Goal: Information Seeking & Learning: Stay updated

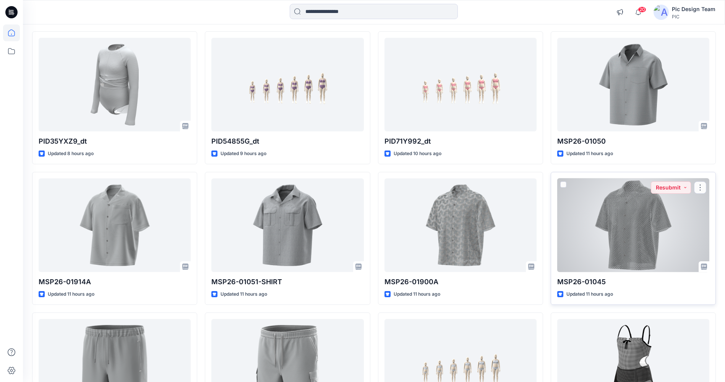
scroll to position [76, 0]
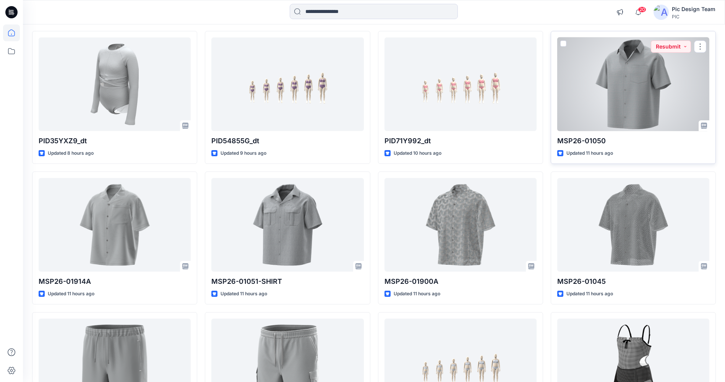
click at [608, 96] on div at bounding box center [634, 84] width 152 height 94
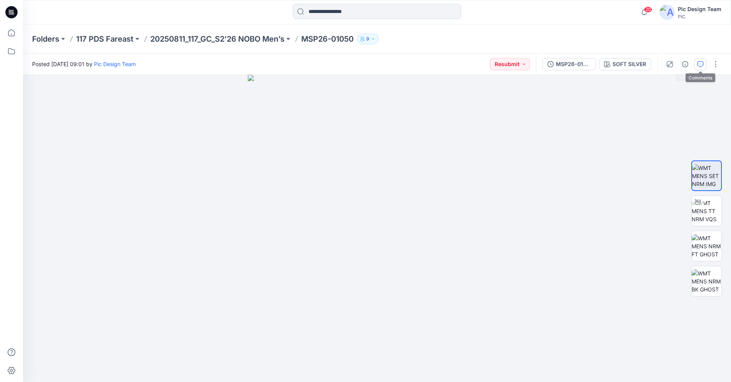
click at [697, 62] on button "button" at bounding box center [700, 64] width 12 height 12
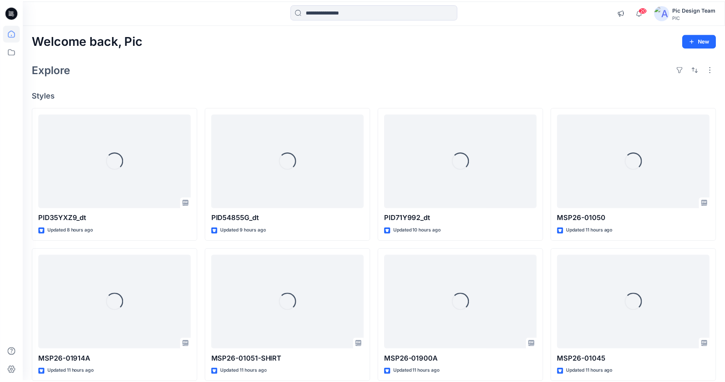
scroll to position [76, 0]
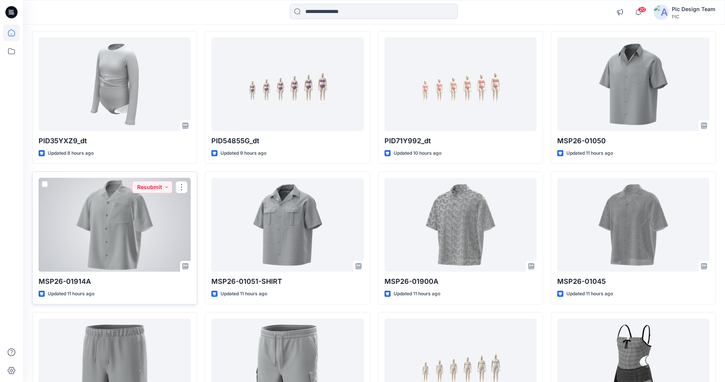
click at [119, 225] on div at bounding box center [115, 225] width 152 height 94
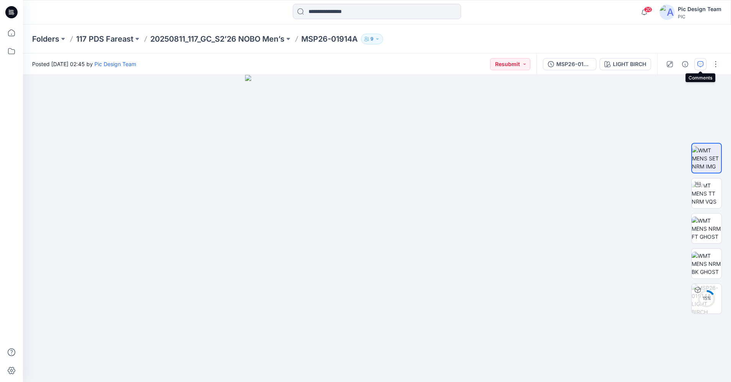
click at [701, 68] on button "button" at bounding box center [700, 64] width 12 height 12
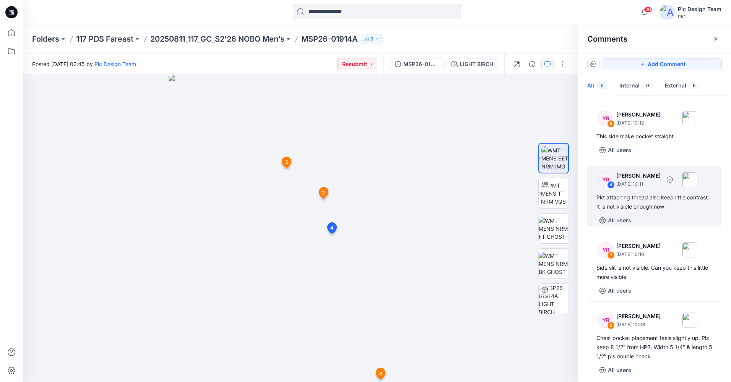
scroll to position [124, 0]
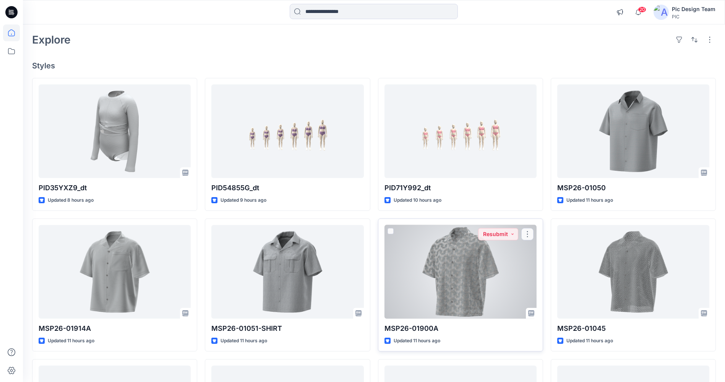
scroll to position [38, 0]
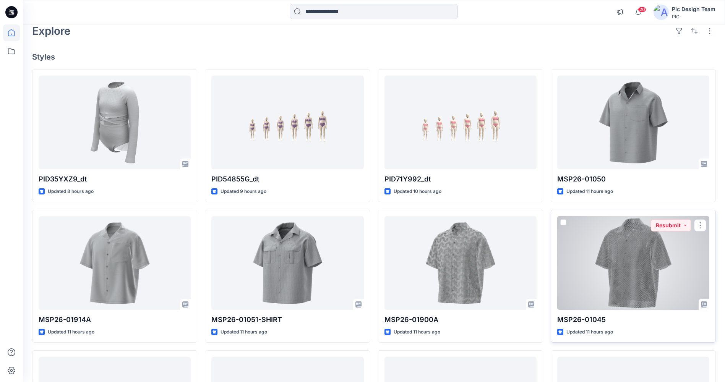
click at [658, 272] on div at bounding box center [634, 263] width 152 height 94
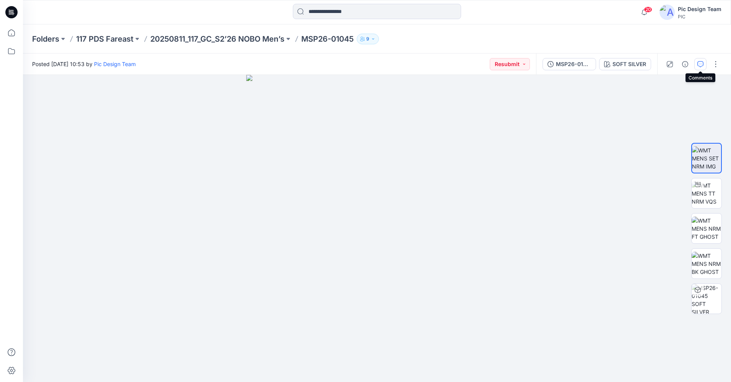
click at [700, 62] on icon "button" at bounding box center [701, 64] width 6 height 6
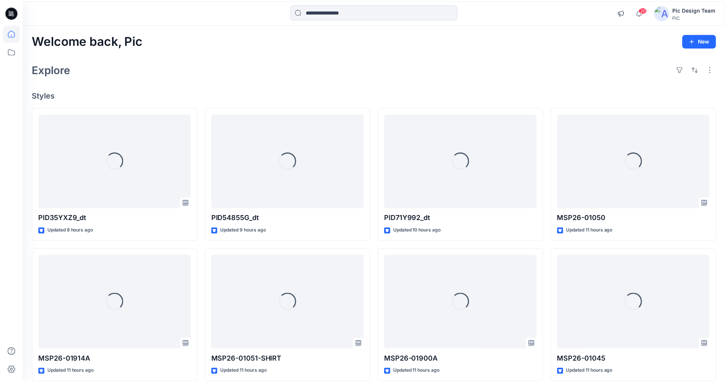
scroll to position [38, 0]
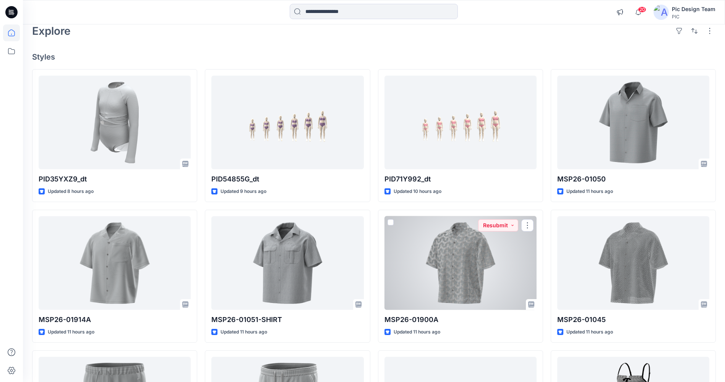
drag, startPoint x: 443, startPoint y: 256, endPoint x: 450, endPoint y: 254, distance: 6.8
click at [444, 255] on div at bounding box center [461, 263] width 152 height 94
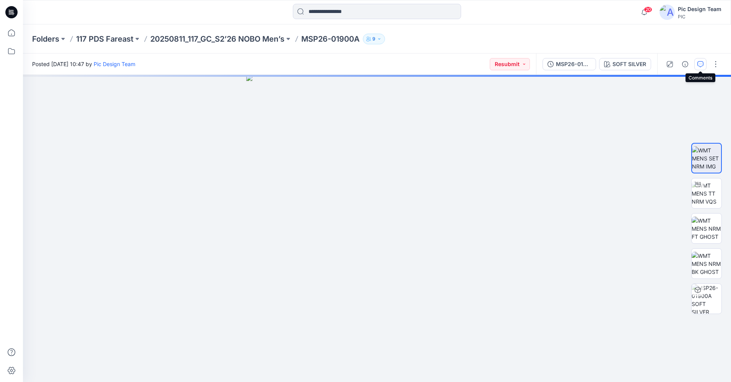
click at [701, 63] on icon "button" at bounding box center [701, 64] width 6 height 6
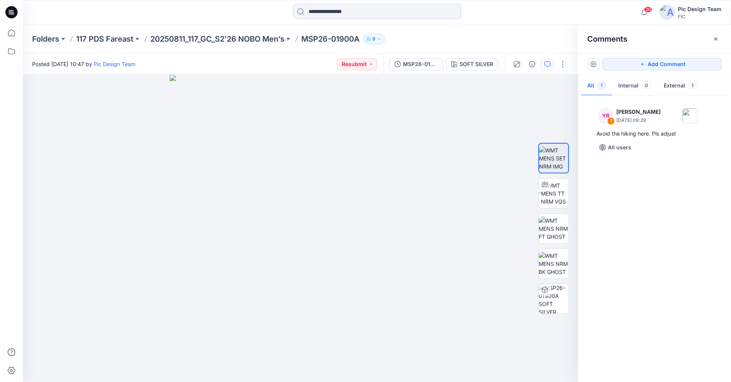
drag, startPoint x: 308, startPoint y: -28, endPoint x: -2, endPoint y: -28, distance: 309.4
drag, startPoint x: -2, startPoint y: -28, endPoint x: 182, endPoint y: 95, distance: 221.4
click at [182, 95] on img at bounding box center [301, 228] width 262 height 307
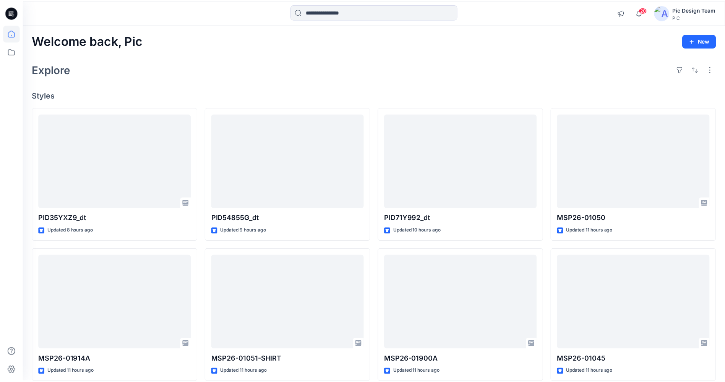
scroll to position [38, 0]
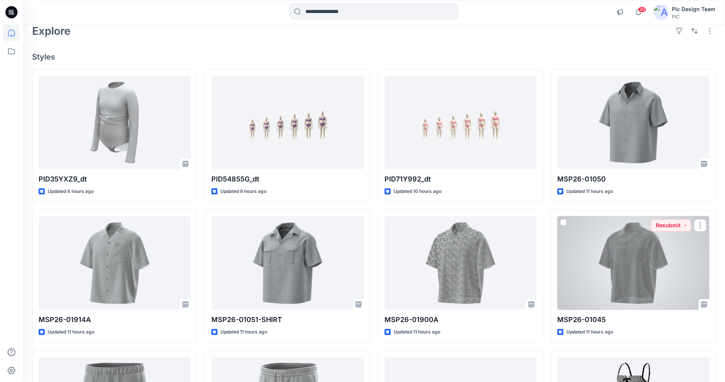
click at [627, 274] on div at bounding box center [634, 263] width 152 height 94
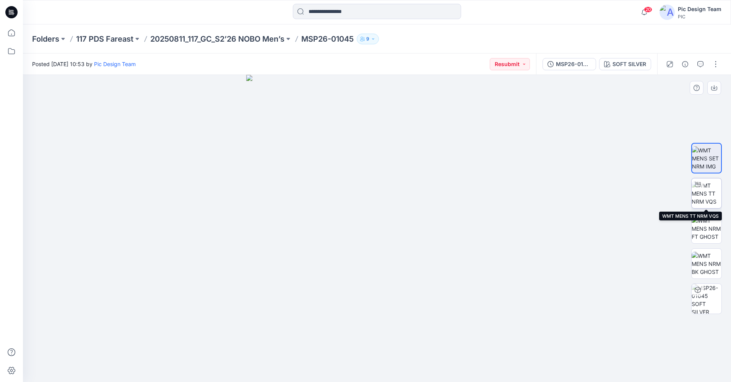
click at [710, 190] on img at bounding box center [707, 194] width 30 height 24
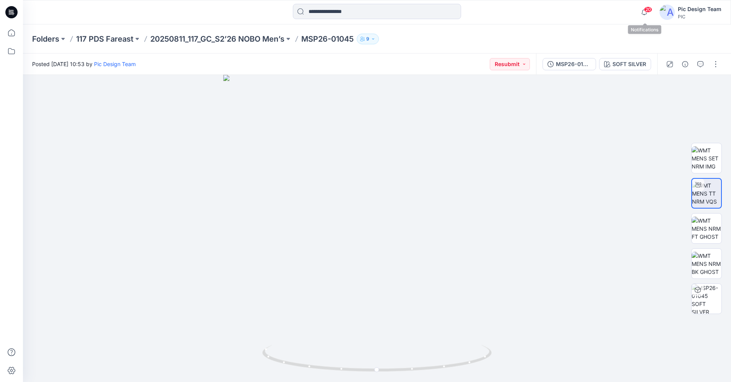
click at [648, 12] on span "20" at bounding box center [648, 10] width 8 height 6
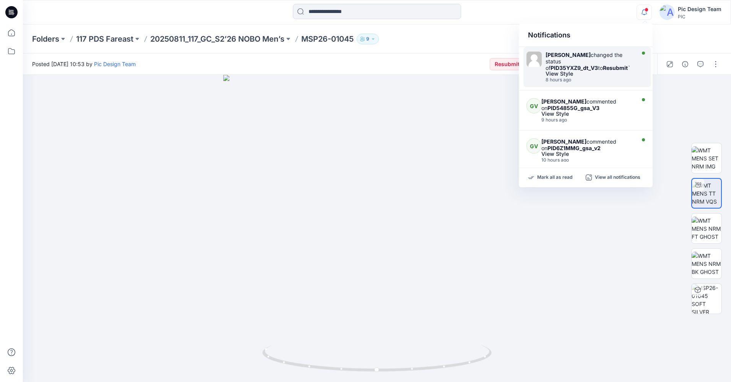
click at [585, 76] on div "[PERSON_NAME] changed the status of PID35YXZ9_dt_V3 to Resubmit ` View Style 8 …" at bounding box center [592, 67] width 92 height 31
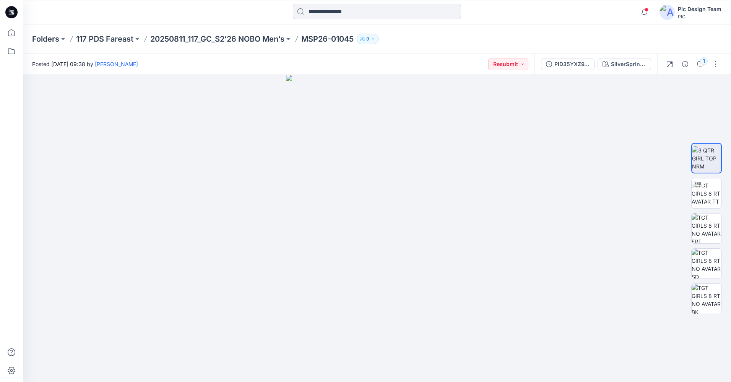
click at [707, 67] on div "1" at bounding box center [692, 64] width 71 height 21
click at [699, 63] on icon "button" at bounding box center [701, 64] width 6 height 6
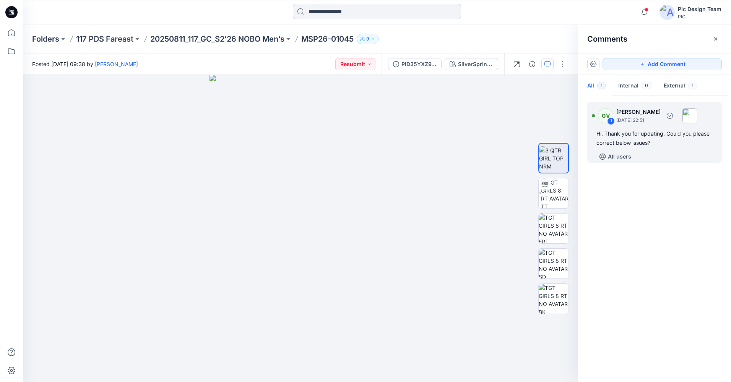
click at [611, 121] on div "1" at bounding box center [611, 121] width 8 height 8
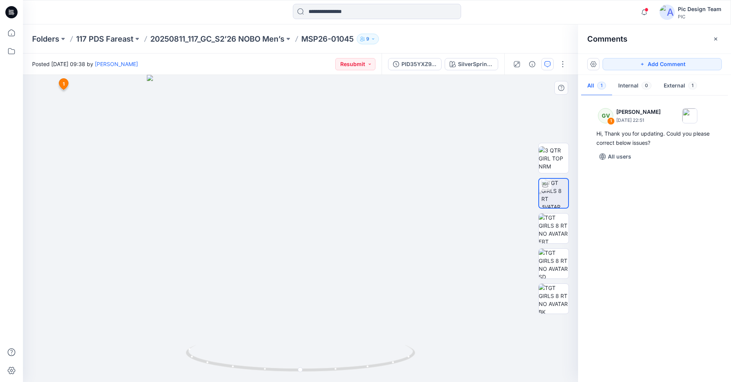
click at [63, 85] on span "1" at bounding box center [64, 84] width 2 height 7
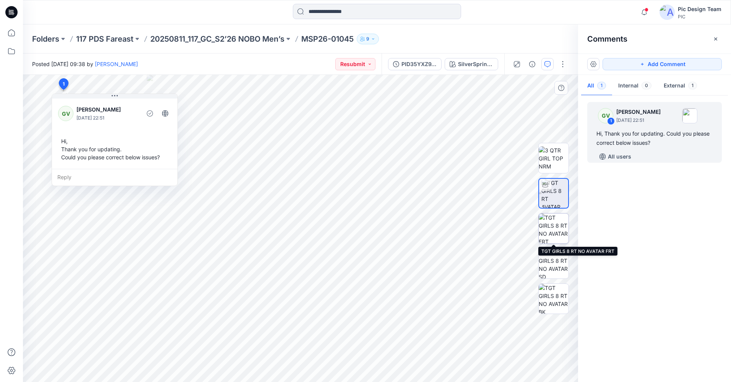
click at [553, 228] on img at bounding box center [554, 229] width 30 height 30
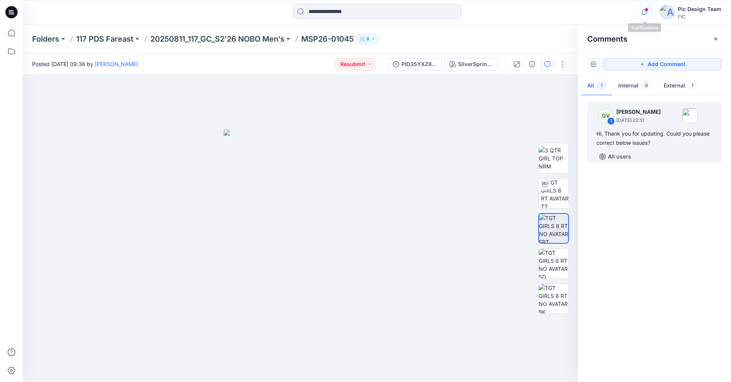
click at [645, 10] on icon "button" at bounding box center [645, 9] width 2 height 1
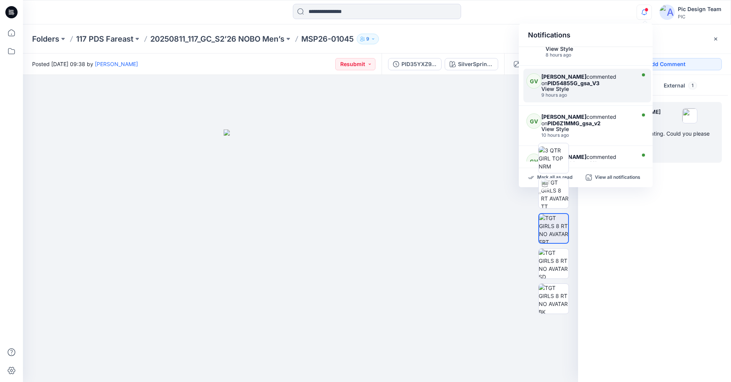
scroll to position [38, 0]
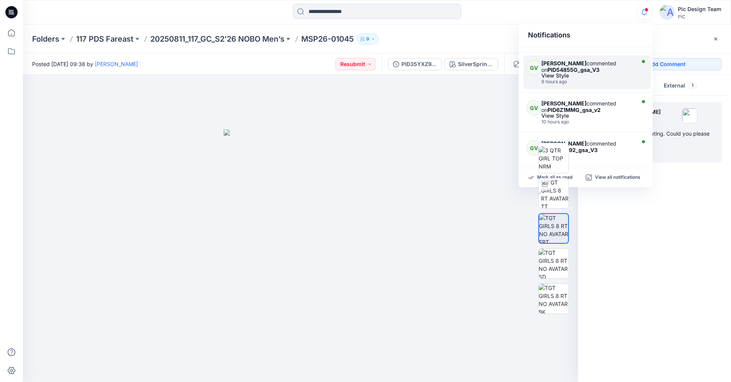
click at [607, 69] on div "[PERSON_NAME] commented on PID54855G_gsa_V3" at bounding box center [588, 66] width 92 height 13
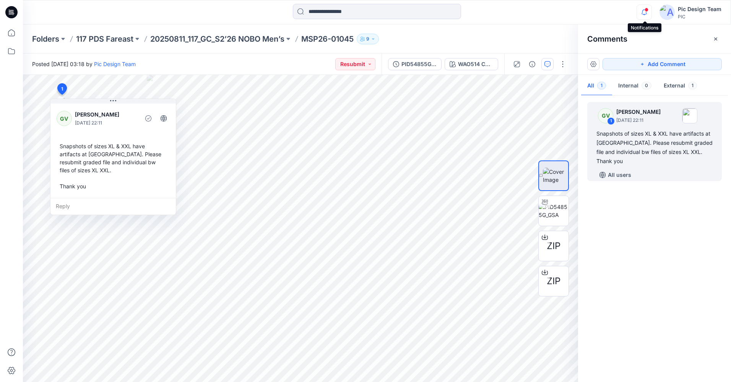
click at [644, 9] on icon "button" at bounding box center [644, 12] width 15 height 15
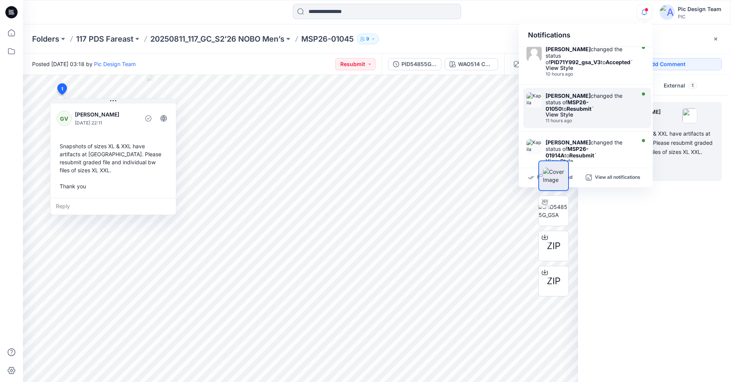
scroll to position [191, 0]
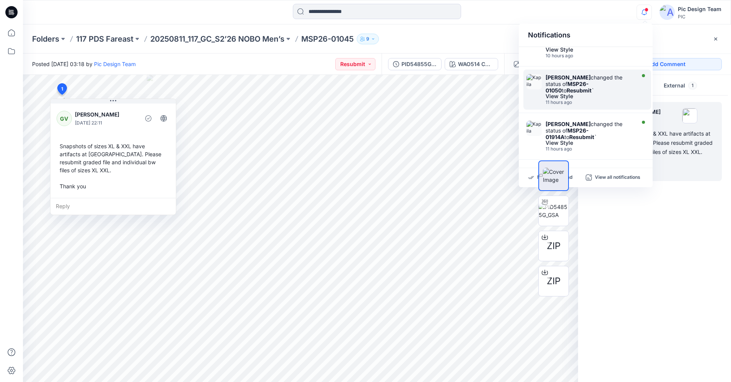
click at [600, 88] on div "[PERSON_NAME] changed the status of MSP26-01050 to Resubmit `" at bounding box center [590, 84] width 88 height 20
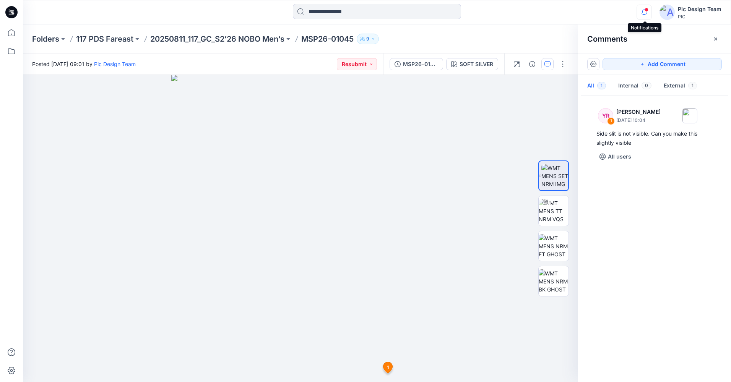
click at [650, 10] on icon "button" at bounding box center [644, 12] width 15 height 15
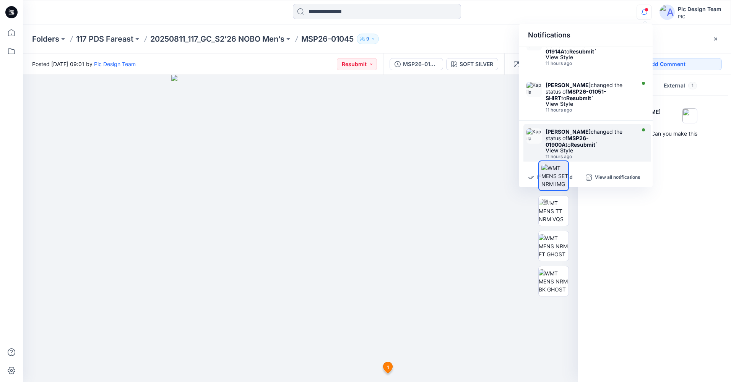
scroll to position [332, 0]
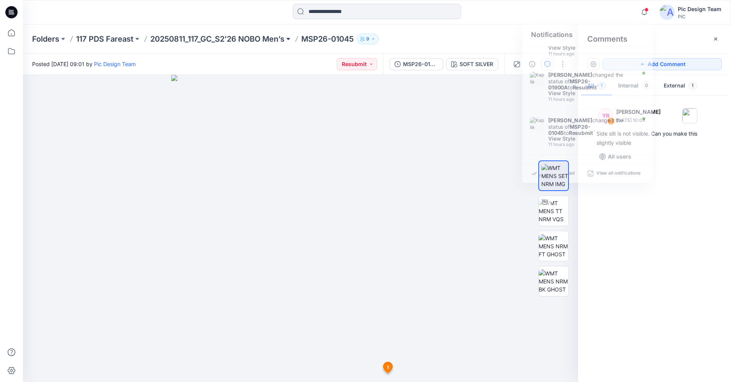
drag, startPoint x: 211, startPoint y: 14, endPoint x: 293, endPoint y: 35, distance: 84.5
click at [212, 14] on div at bounding box center [377, 12] width 354 height 17
